Goal: Book appointment/travel/reservation

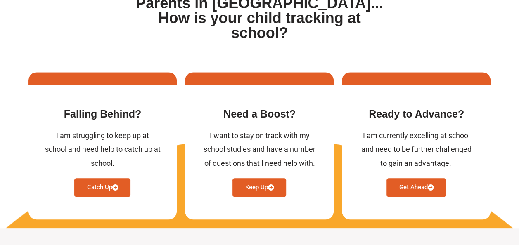
scroll to position [355, 0]
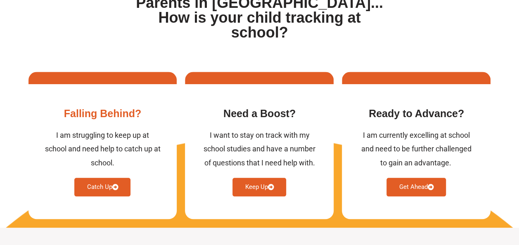
click at [100, 178] on link "Catch Up" at bounding box center [102, 187] width 56 height 19
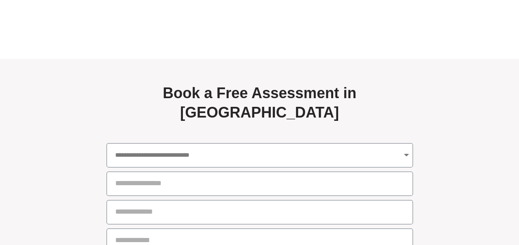
scroll to position [2829, 0]
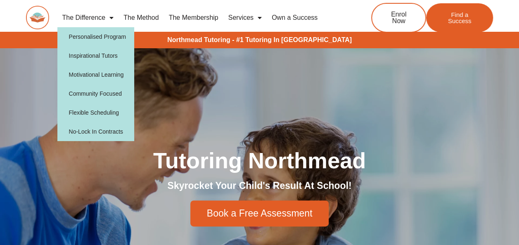
click at [108, 17] on span "Menu" at bounding box center [109, 17] width 8 height 15
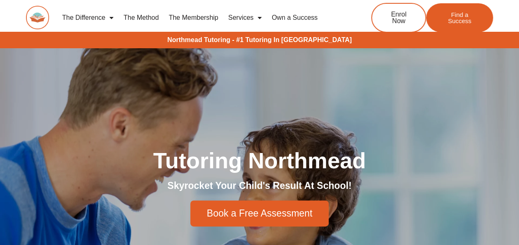
click at [108, 17] on span "Menu" at bounding box center [109, 17] width 8 height 15
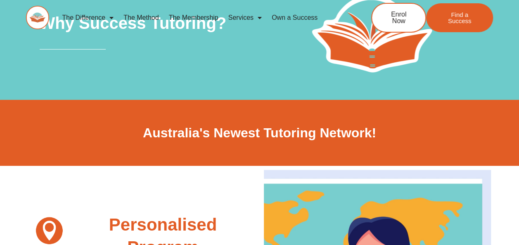
click at [152, 17] on link "The Method" at bounding box center [140, 17] width 45 height 19
click at [203, 13] on link "The Membership" at bounding box center [193, 17] width 59 height 19
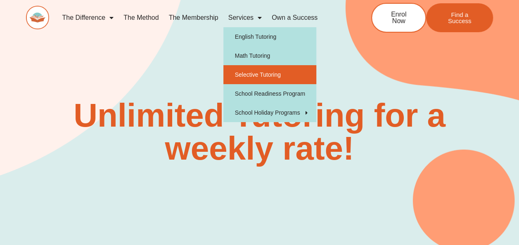
click at [295, 78] on link "Selective Tutoring" at bounding box center [269, 74] width 93 height 19
click at [265, 77] on link "Selective Tutoring" at bounding box center [269, 74] width 93 height 19
click at [253, 69] on link "Selective Tutoring" at bounding box center [269, 74] width 93 height 19
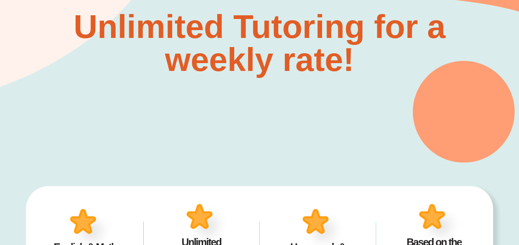
scroll to position [154, 0]
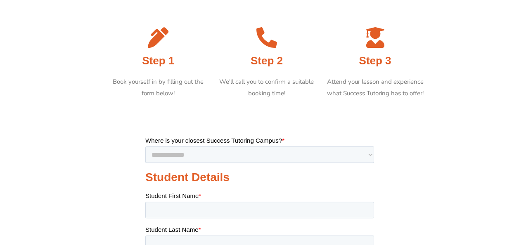
scroll to position [125, 0]
click at [264, 152] on select "**********" at bounding box center [259, 154] width 229 height 17
select select "**********"
click at [145, 146] on select "**********" at bounding box center [259, 154] width 229 height 17
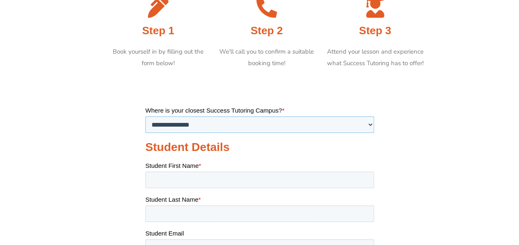
scroll to position [158, 0]
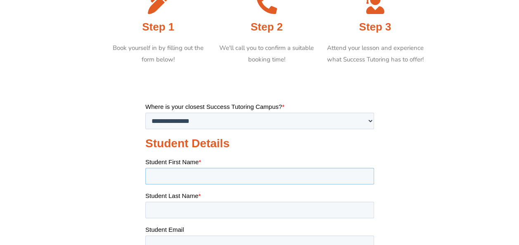
click at [233, 176] on input "Student First Name *" at bounding box center [259, 176] width 229 height 17
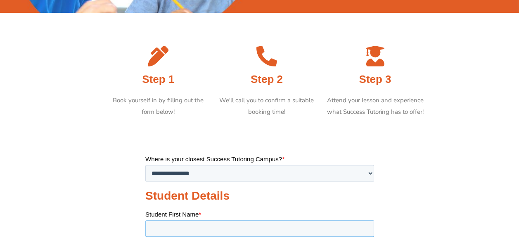
scroll to position [0, 0]
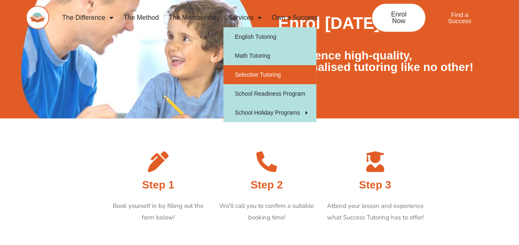
click at [267, 71] on link "Selective Tutoring" at bounding box center [269, 74] width 93 height 19
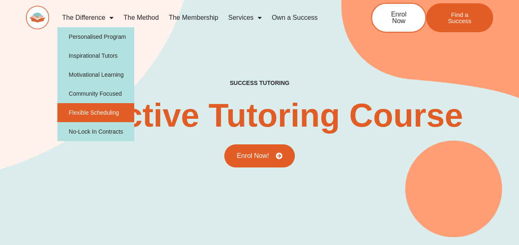
click at [111, 115] on link "Flexible Scheduling" at bounding box center [95, 112] width 77 height 19
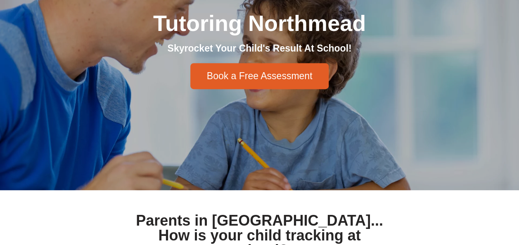
scroll to position [144, 0]
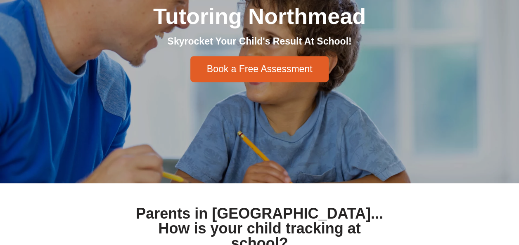
click at [222, 61] on link "Book a Free Assessment" at bounding box center [259, 69] width 139 height 26
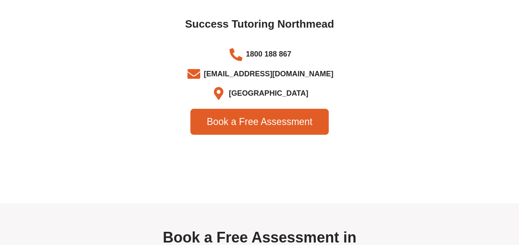
scroll to position [2953, 0]
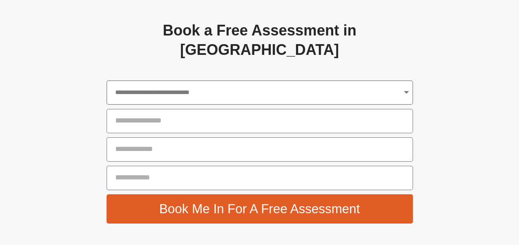
click at [334, 93] on select "**********" at bounding box center [260, 92] width 306 height 24
click at [473, 52] on section "**********" at bounding box center [259, 122] width 519 height 252
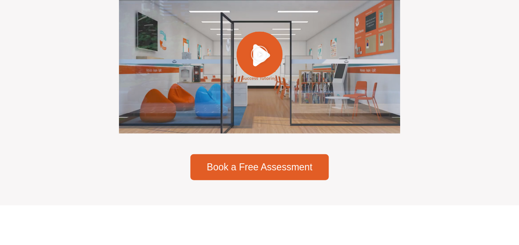
scroll to position [2449, 0]
click at [274, 172] on span "Book a Free Assessment" at bounding box center [260, 167] width 106 height 9
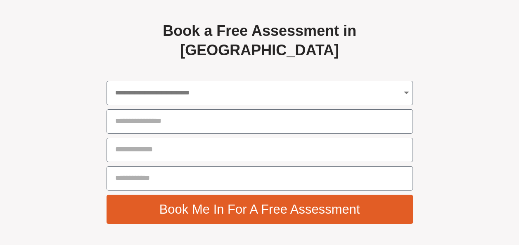
scroll to position [2953, 0]
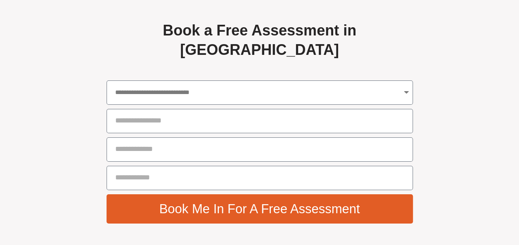
click at [310, 211] on span "Book Me In For A Free Assessment" at bounding box center [259, 209] width 201 height 13
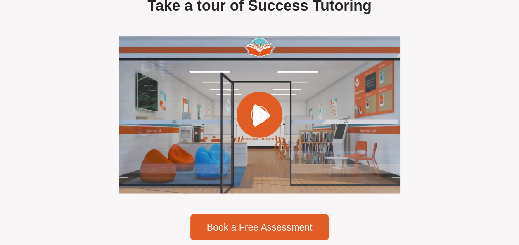
scroll to position [2388, 0]
click at [262, 120] on icon "Play Video" at bounding box center [260, 114] width 18 height 18
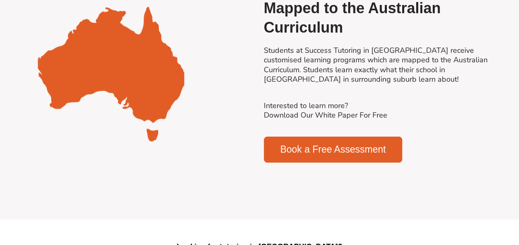
scroll to position [1852, 0]
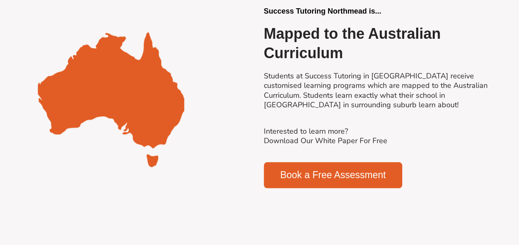
click at [101, 75] on img at bounding box center [110, 97] width 165 height 165
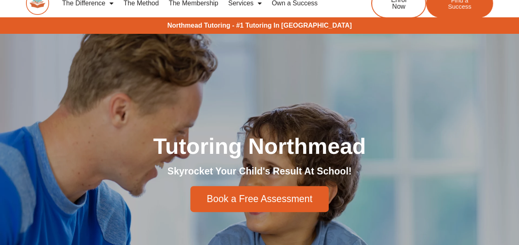
scroll to position [0, 0]
